Goal: Navigation & Orientation: Understand site structure

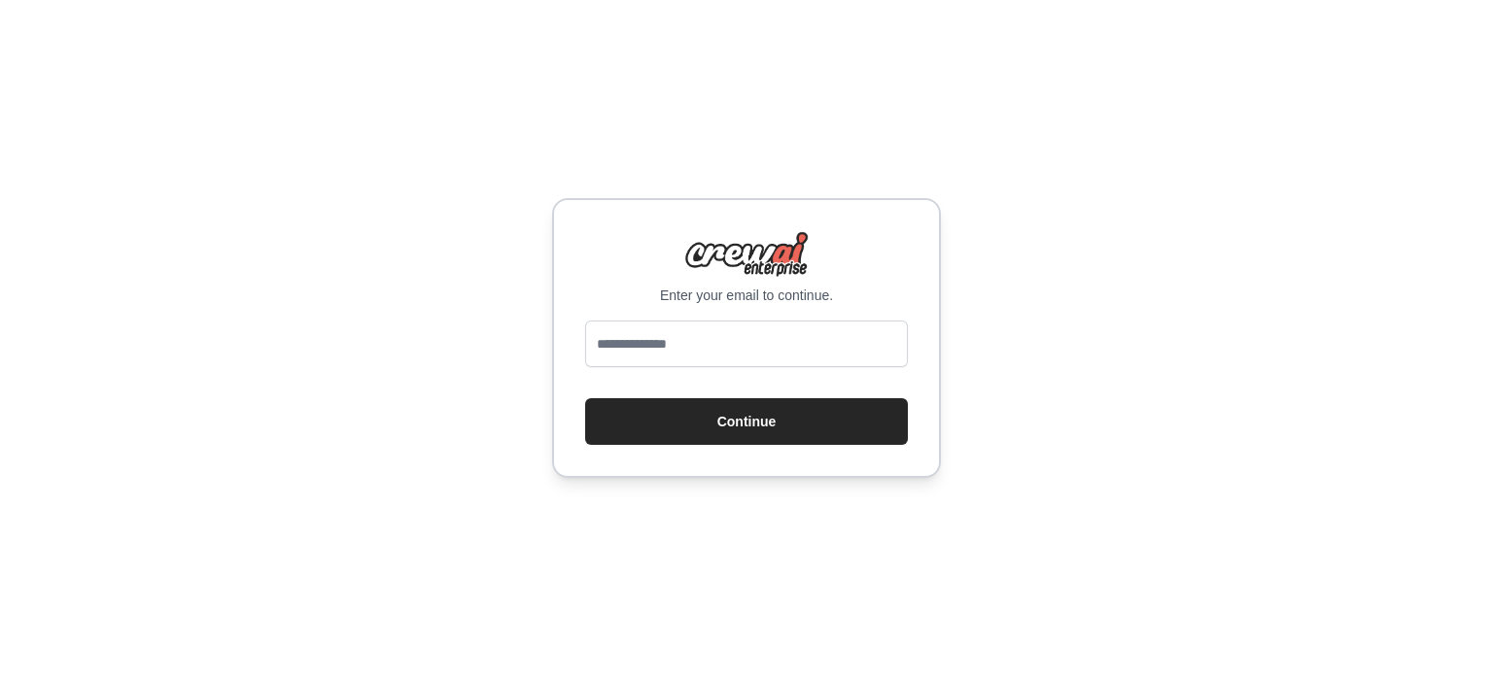
type input "**********"
click at [746, 419] on button "Continue" at bounding box center [746, 421] width 323 height 47
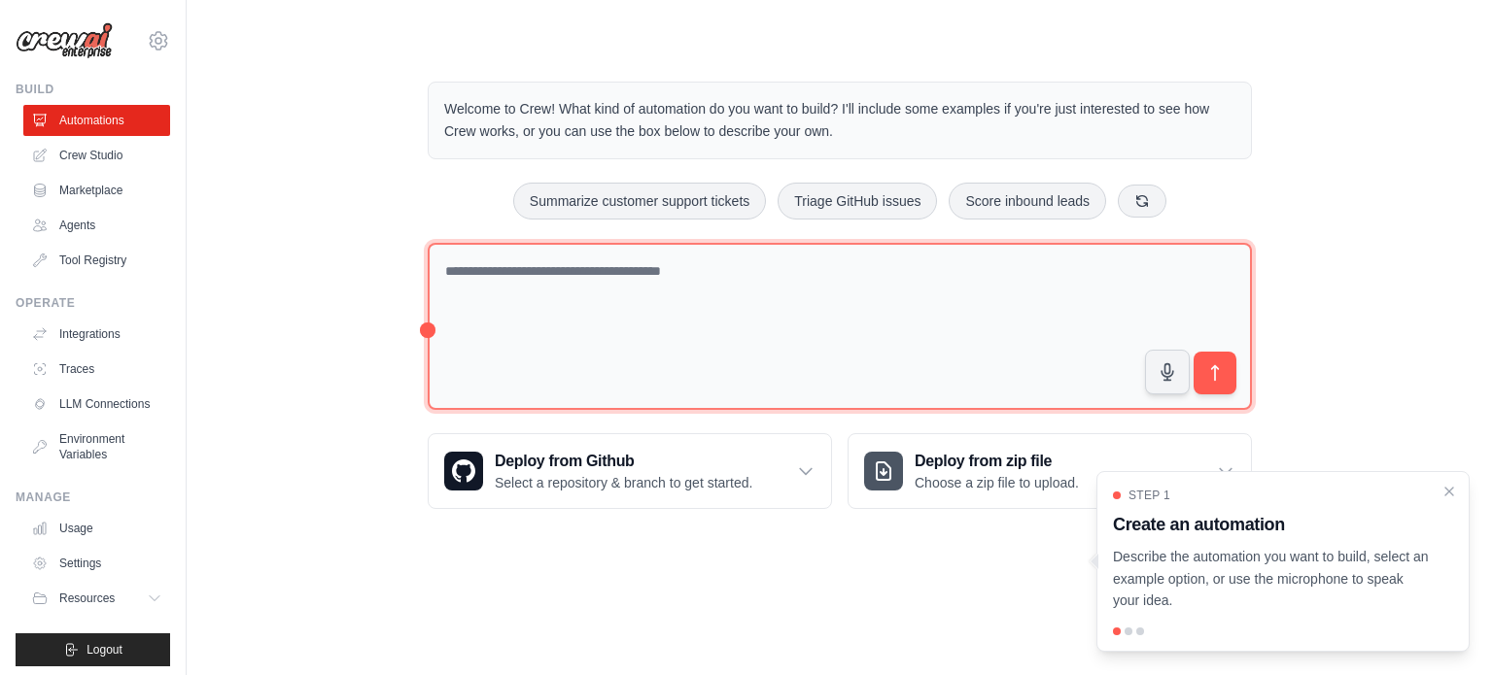
click at [552, 287] on textarea at bounding box center [840, 327] width 824 height 168
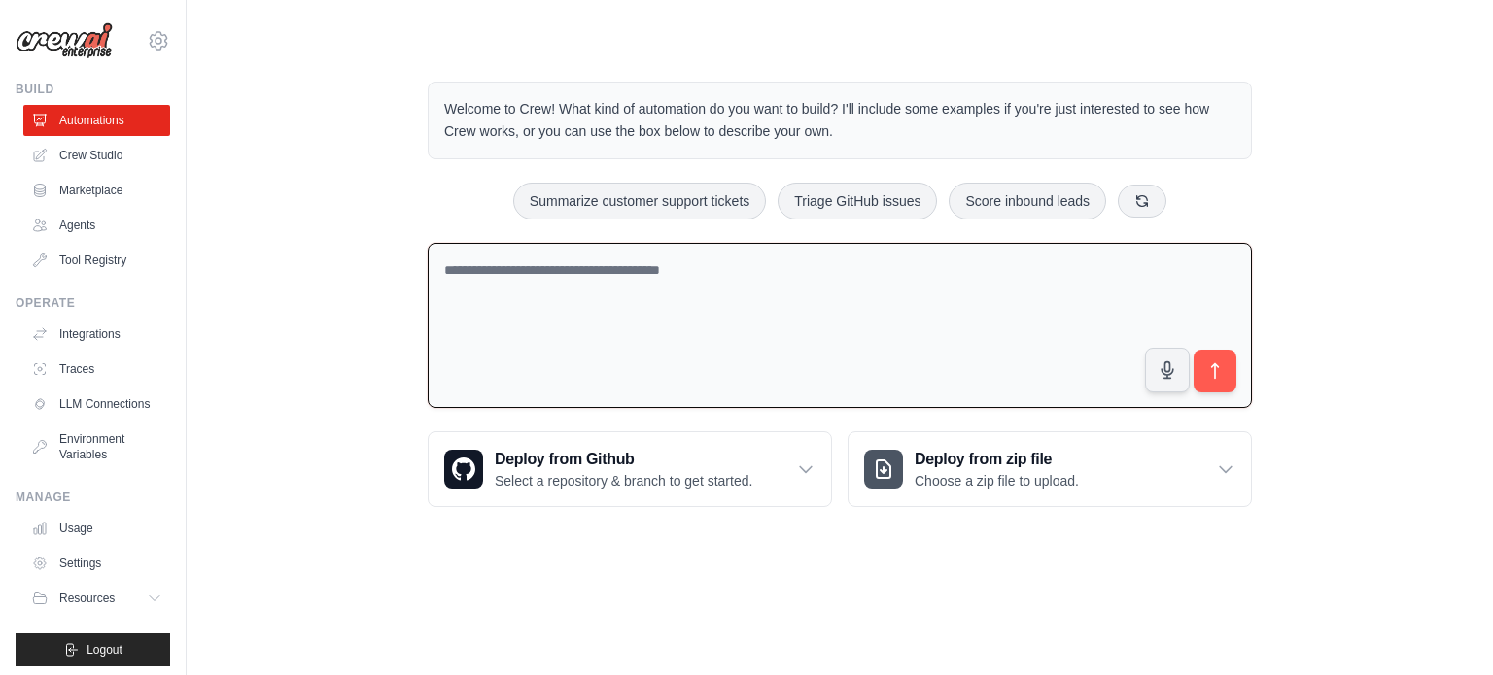
click at [545, 291] on textarea at bounding box center [840, 326] width 824 height 166
click at [396, 233] on div "Welcome to Crew! What kind of automation do you want to build? I'll include som…" at bounding box center [840, 295] width 1244 height 488
click at [39, 155] on icon at bounding box center [42, 155] width 13 height 13
click at [428, 326] on textarea at bounding box center [840, 326] width 824 height 166
click at [797, 473] on icon at bounding box center [805, 469] width 19 height 19
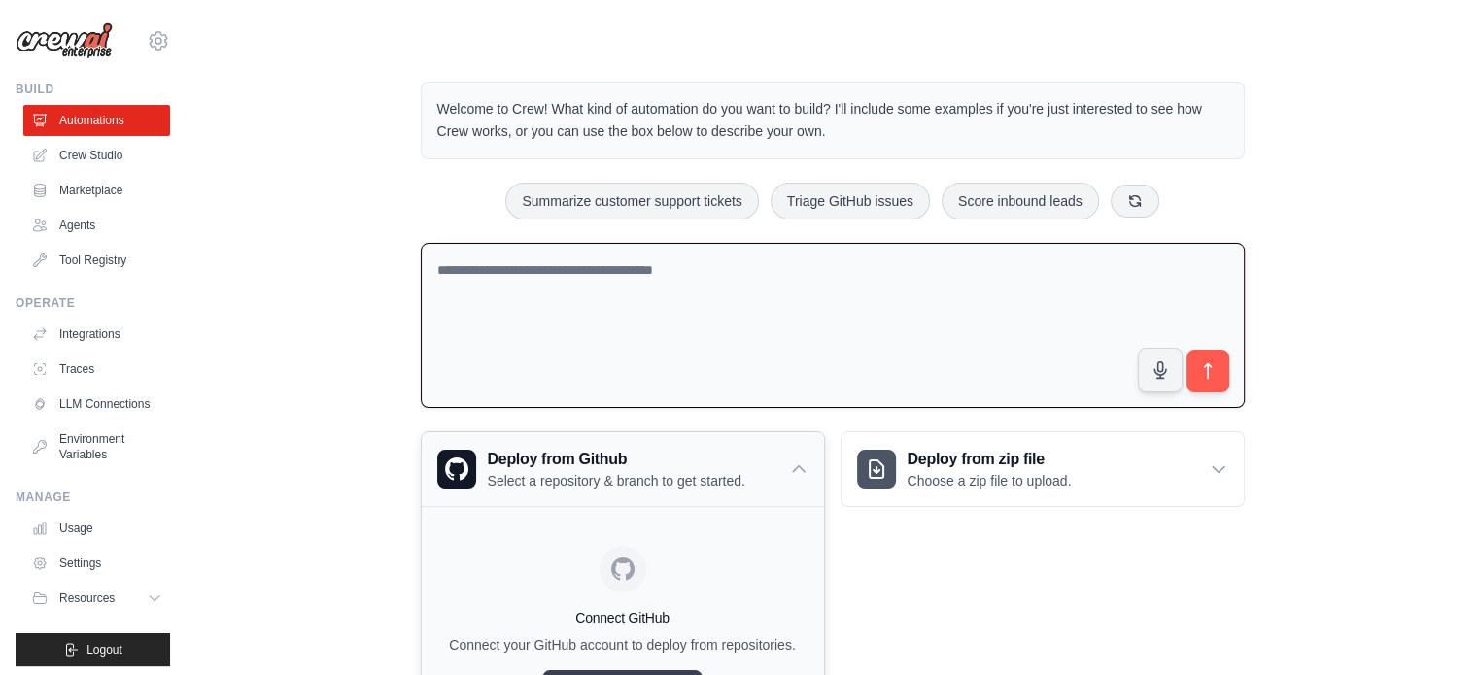
scroll to position [118, 0]
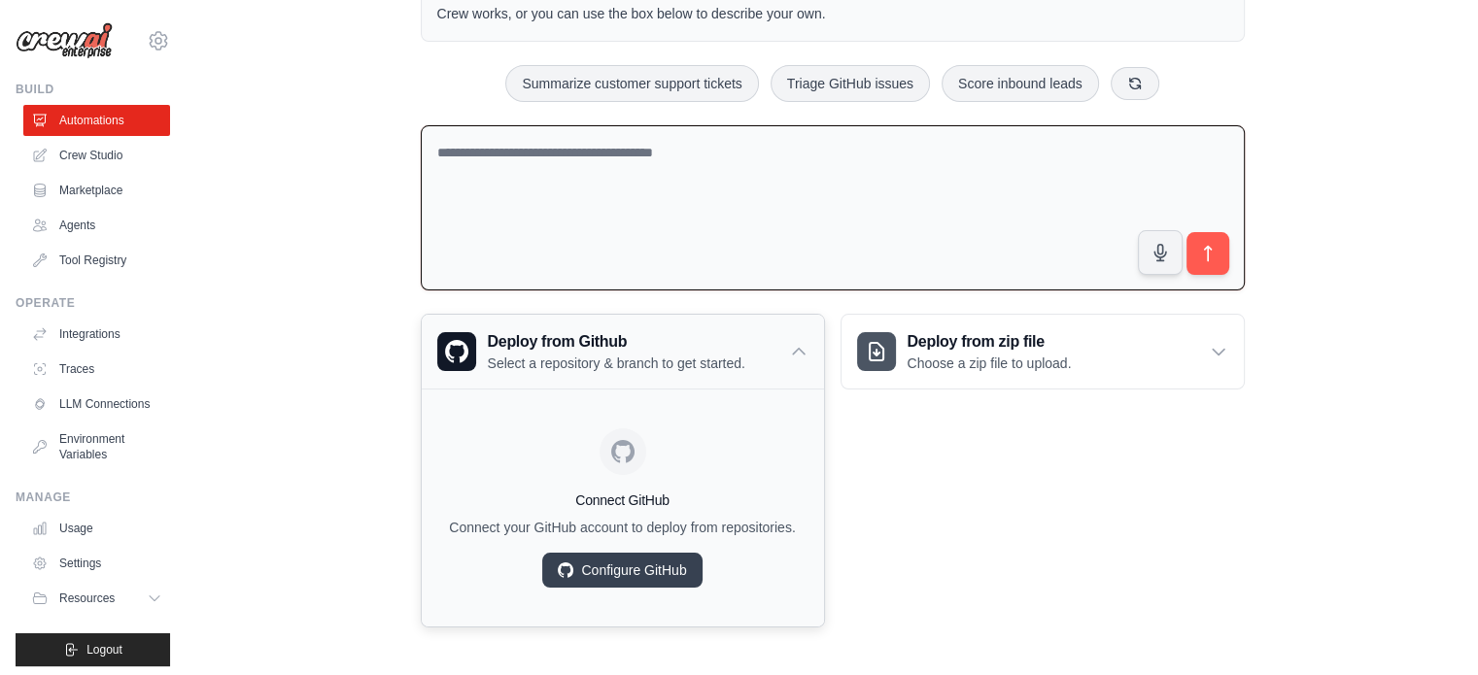
click at [801, 362] on div "Deploy from Github Select a repository & branch to get started." at bounding box center [623, 352] width 402 height 74
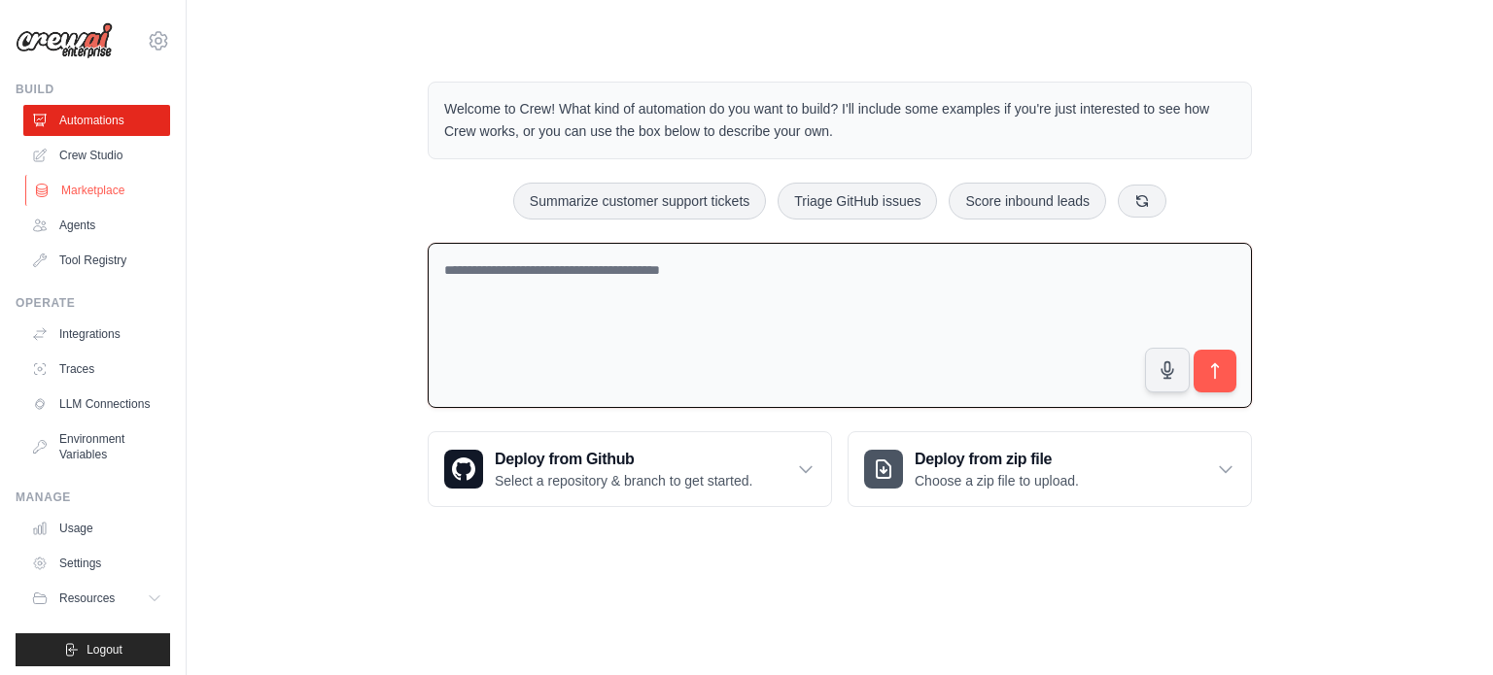
click at [62, 178] on link "Marketplace" at bounding box center [98, 190] width 147 height 31
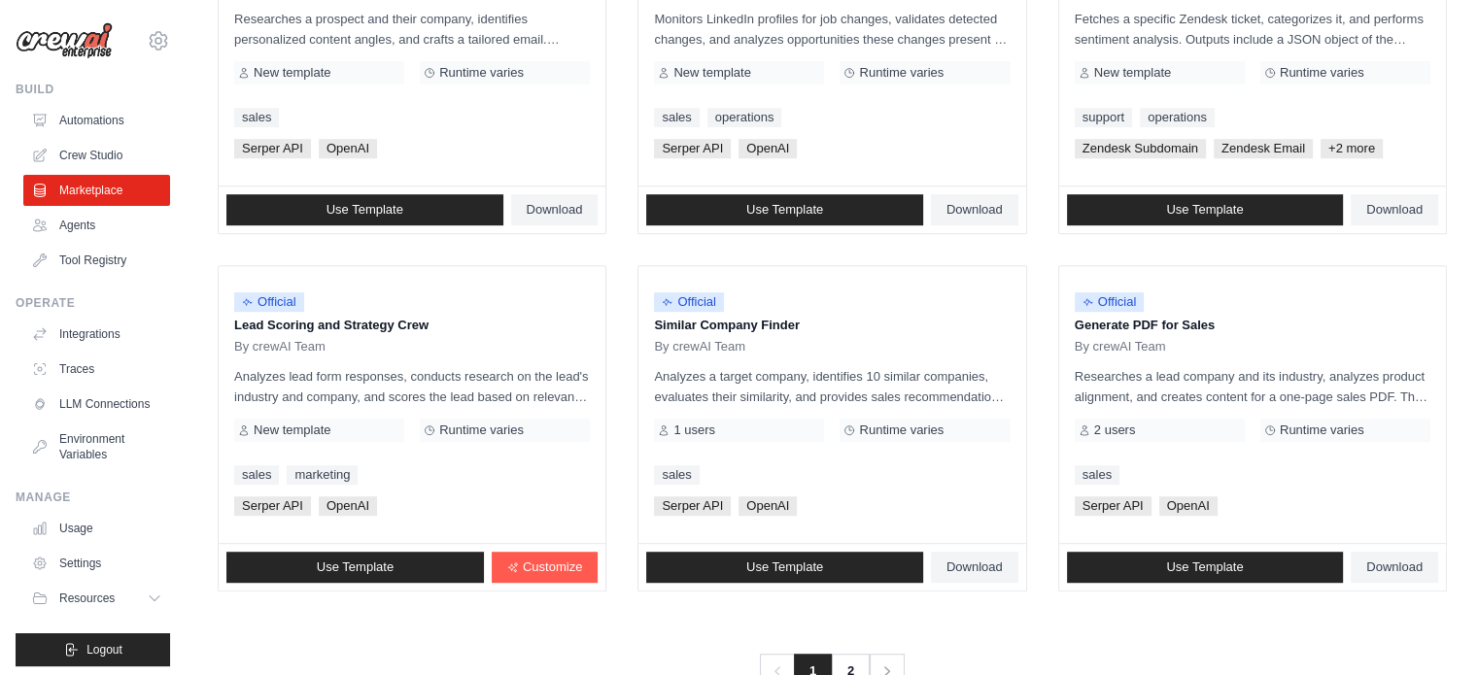
scroll to position [1123, 0]
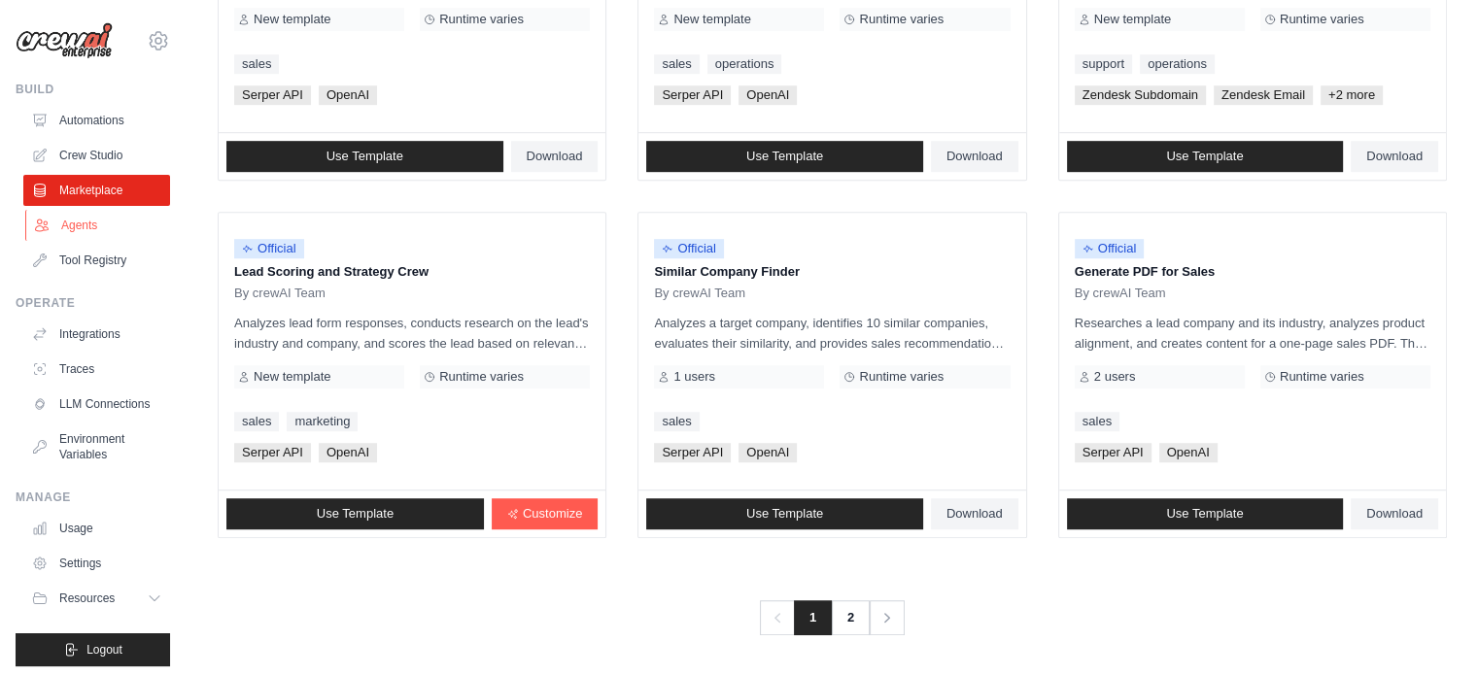
click at [54, 228] on link "Agents" at bounding box center [98, 225] width 147 height 31
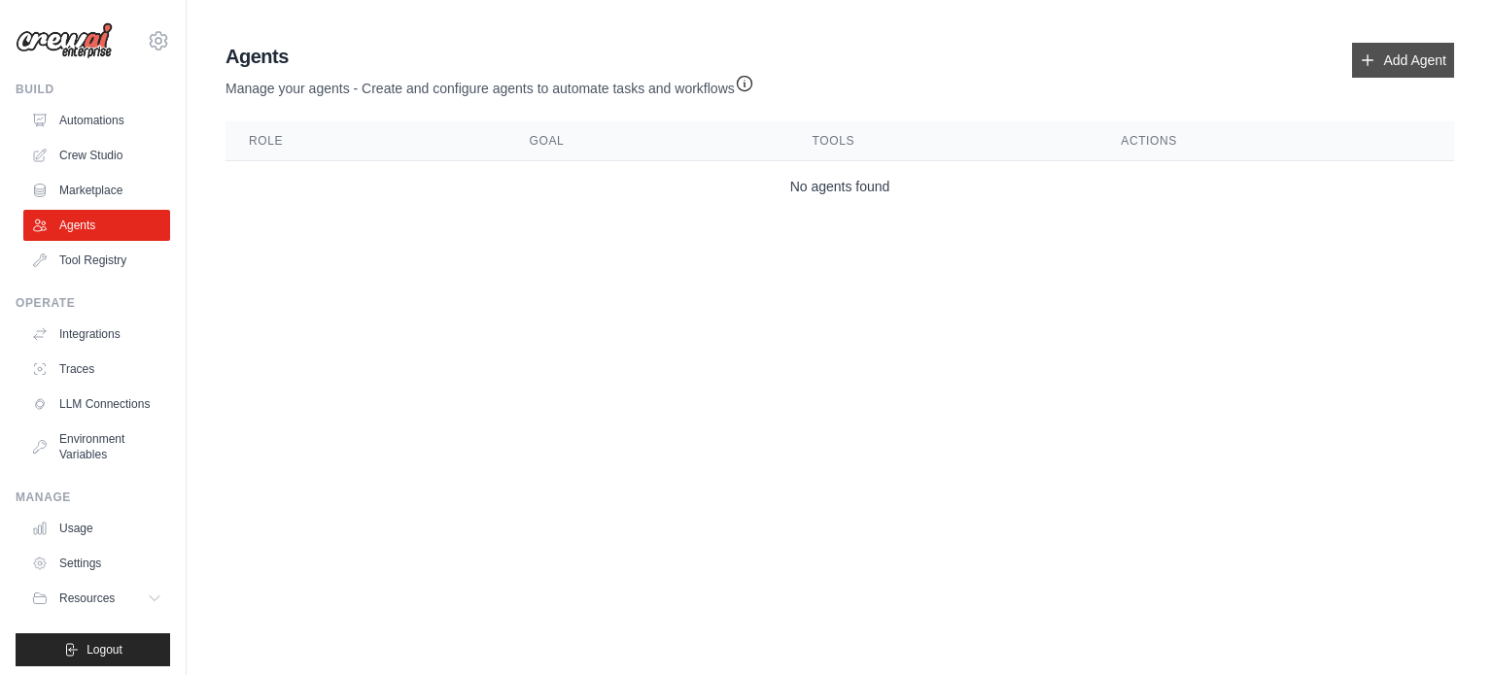
click at [1388, 50] on link "Add Agent" at bounding box center [1403, 60] width 102 height 35
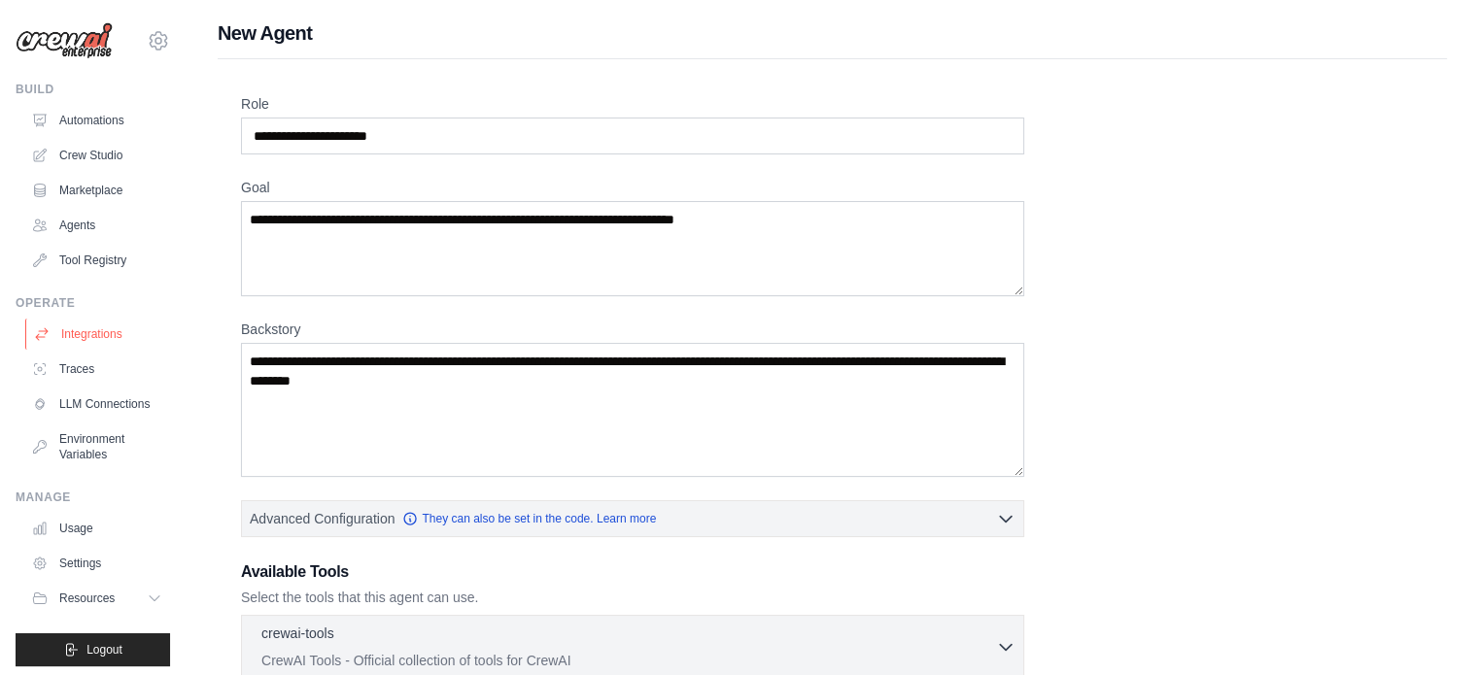
click at [89, 328] on link "Integrations" at bounding box center [98, 334] width 147 height 31
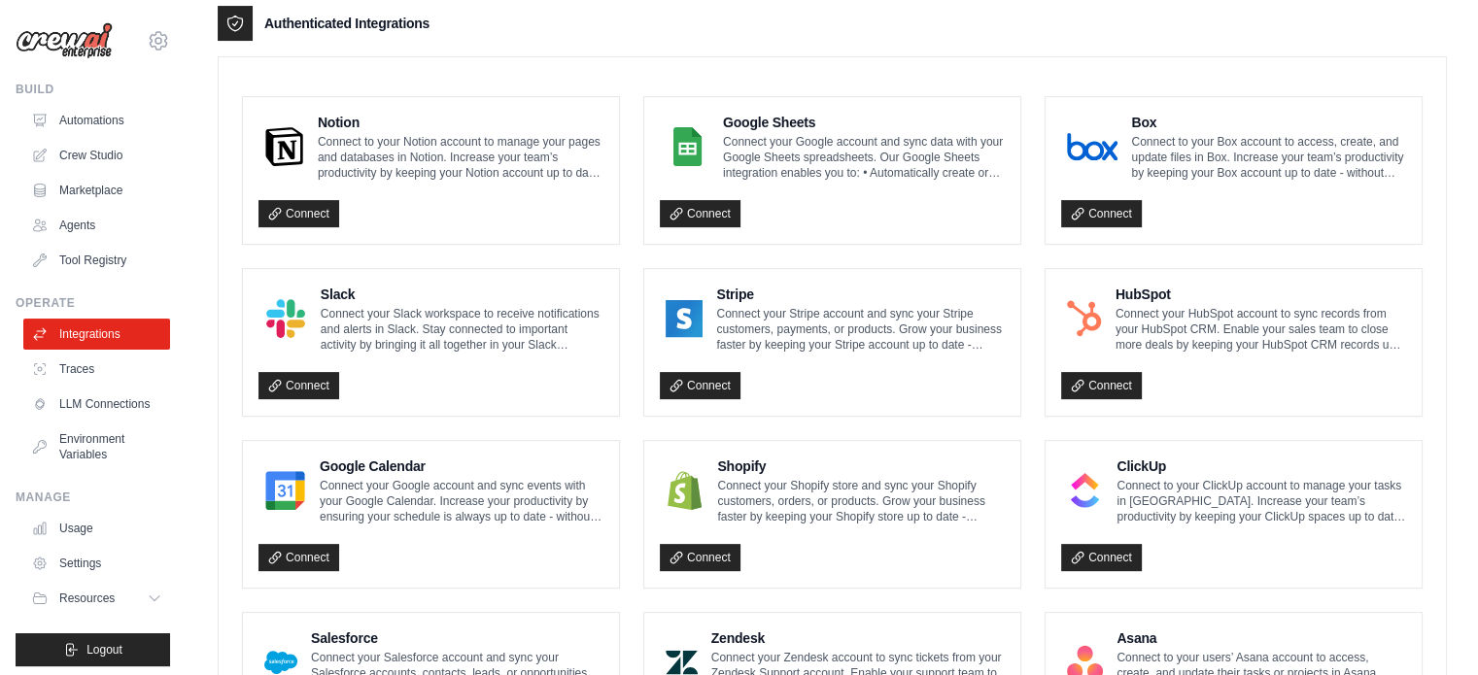
scroll to position [1148, 0]
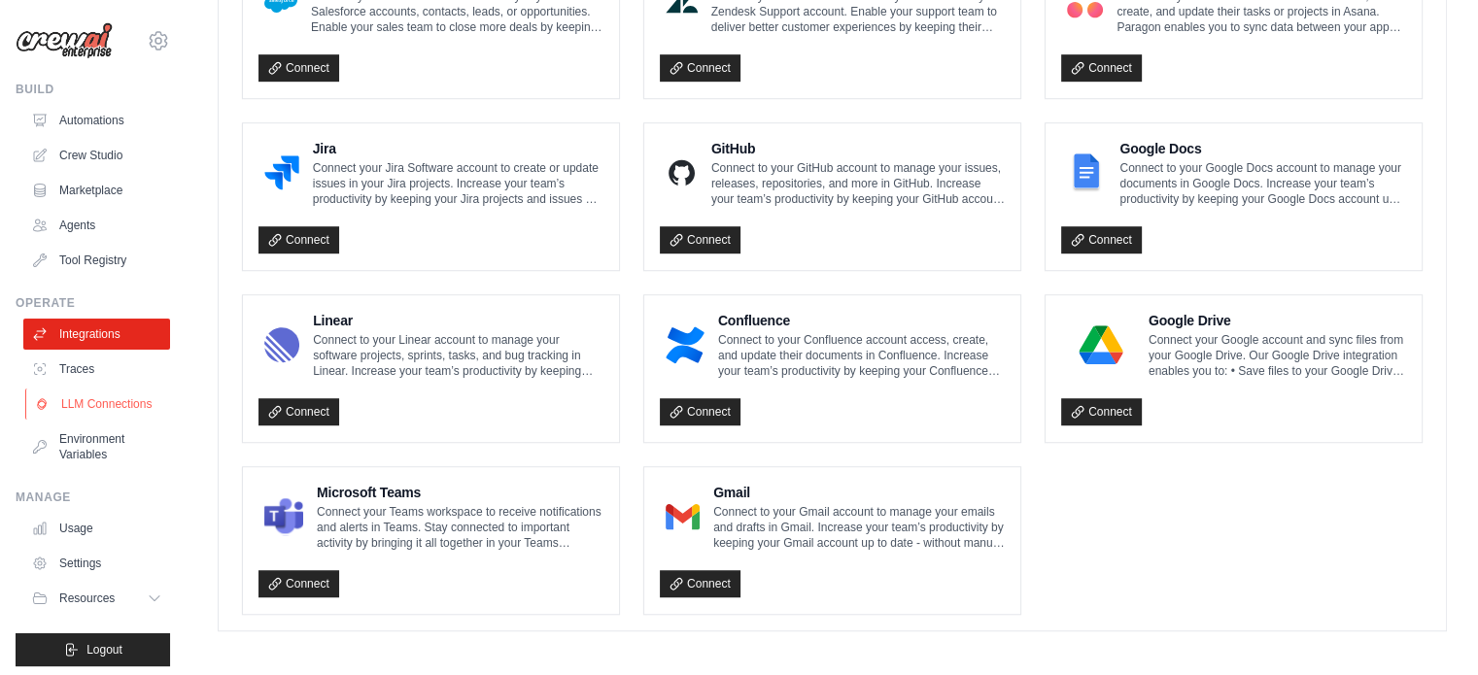
click at [71, 395] on link "LLM Connections" at bounding box center [98, 404] width 147 height 31
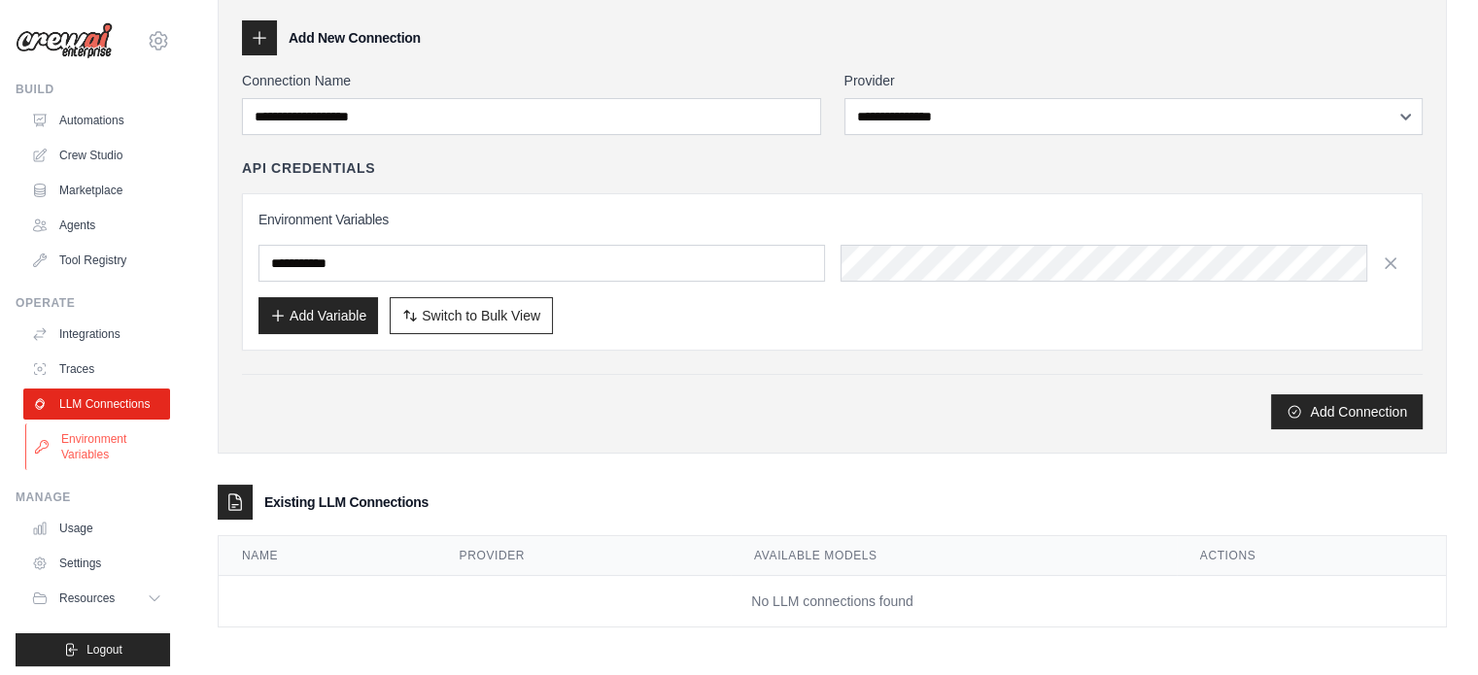
scroll to position [21, 0]
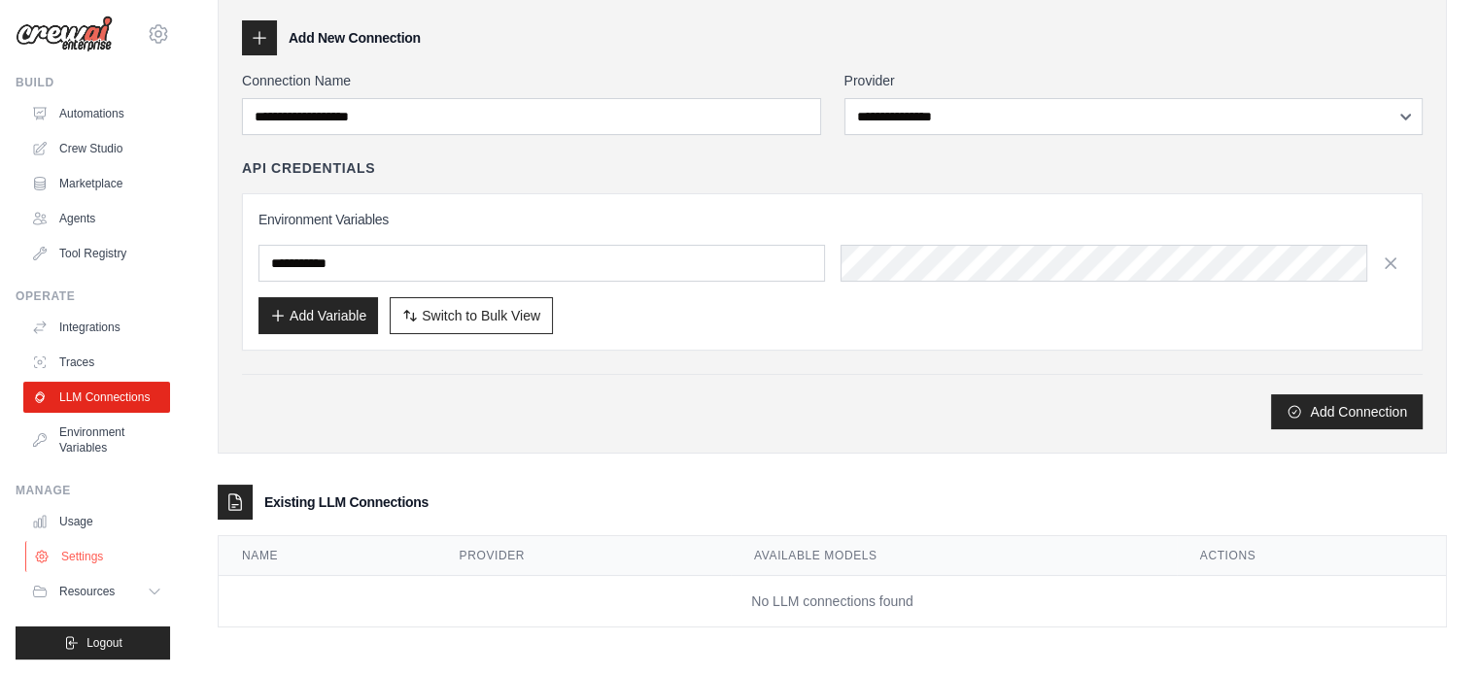
click at [111, 551] on link "Settings" at bounding box center [98, 556] width 147 height 31
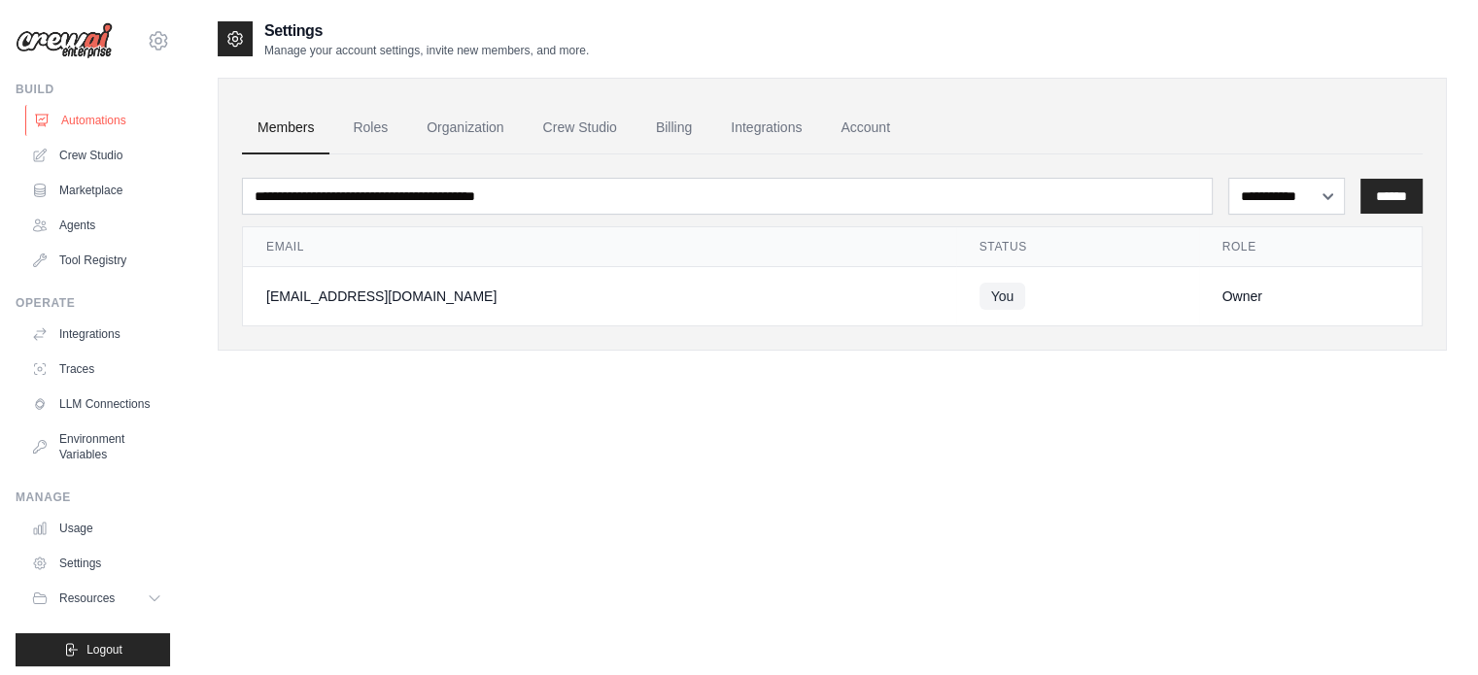
click at [56, 127] on link "Automations" at bounding box center [98, 120] width 147 height 31
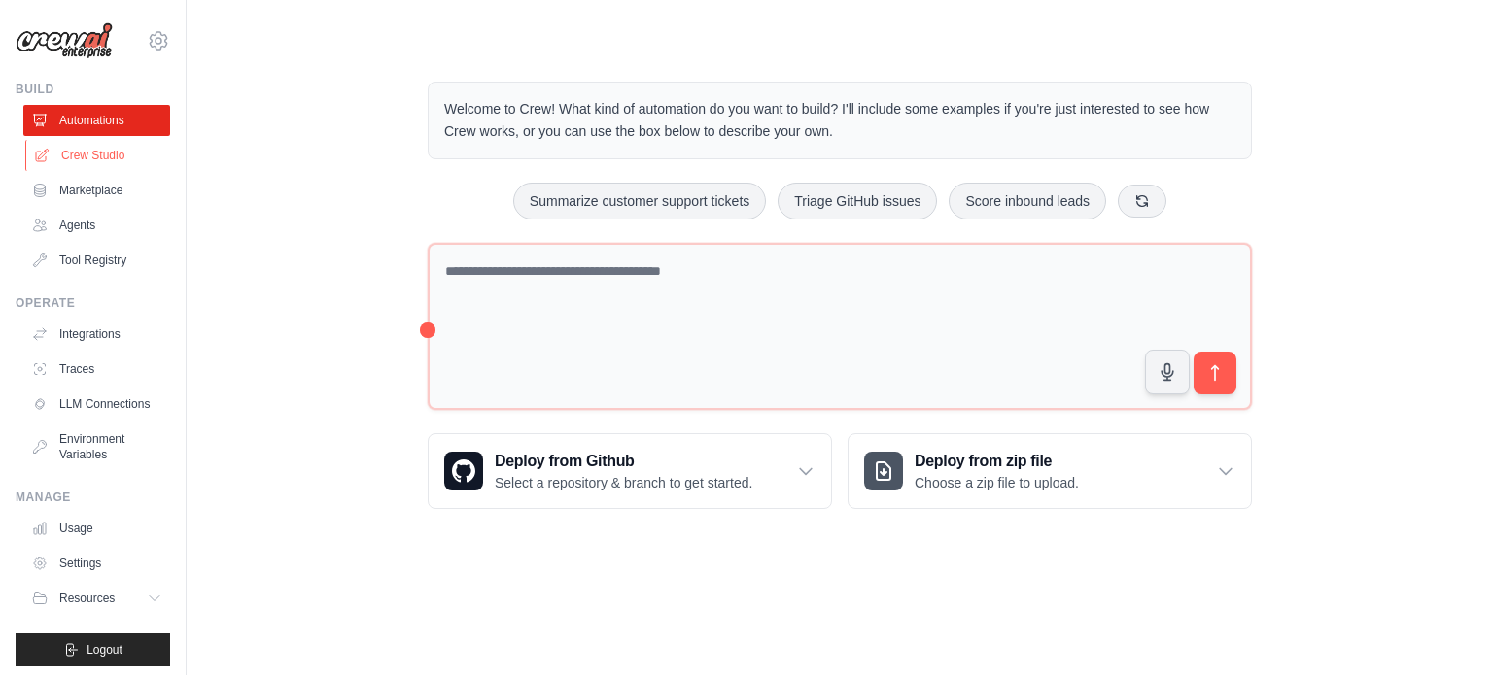
click at [50, 165] on link "Crew Studio" at bounding box center [98, 155] width 147 height 31
